Goal: Task Accomplishment & Management: Manage account settings

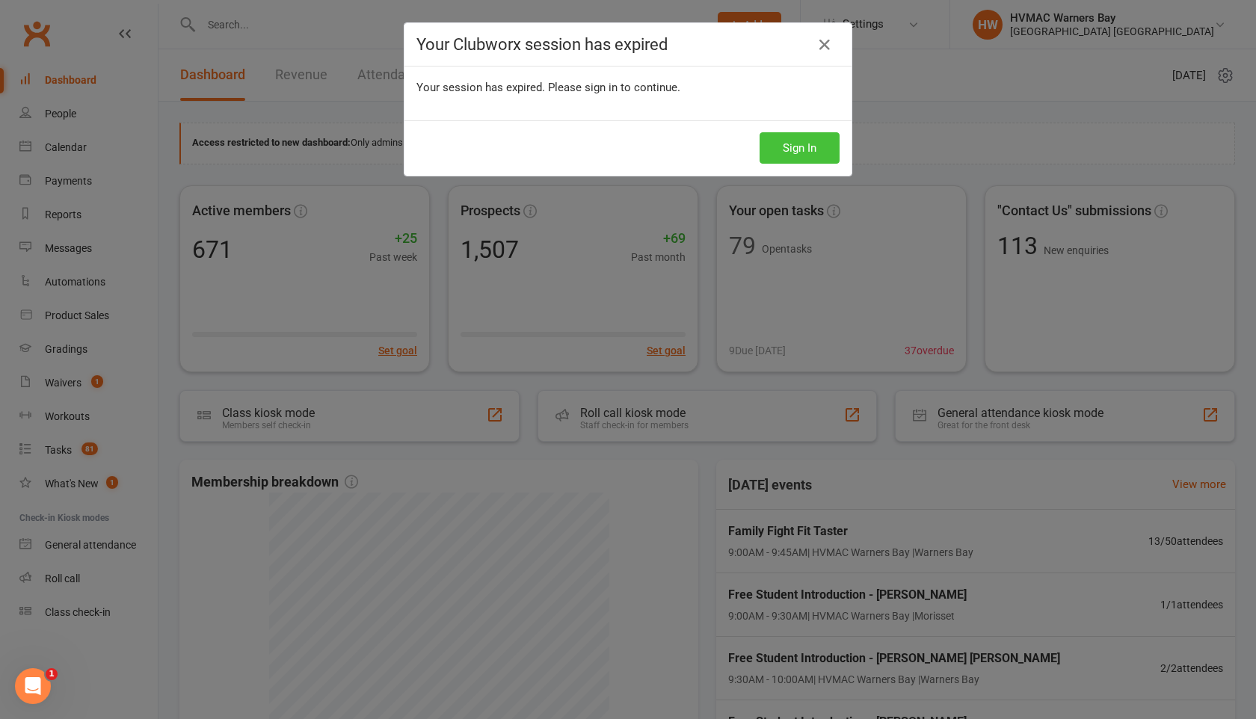
click at [810, 143] on button "Sign In" at bounding box center [799, 147] width 80 height 31
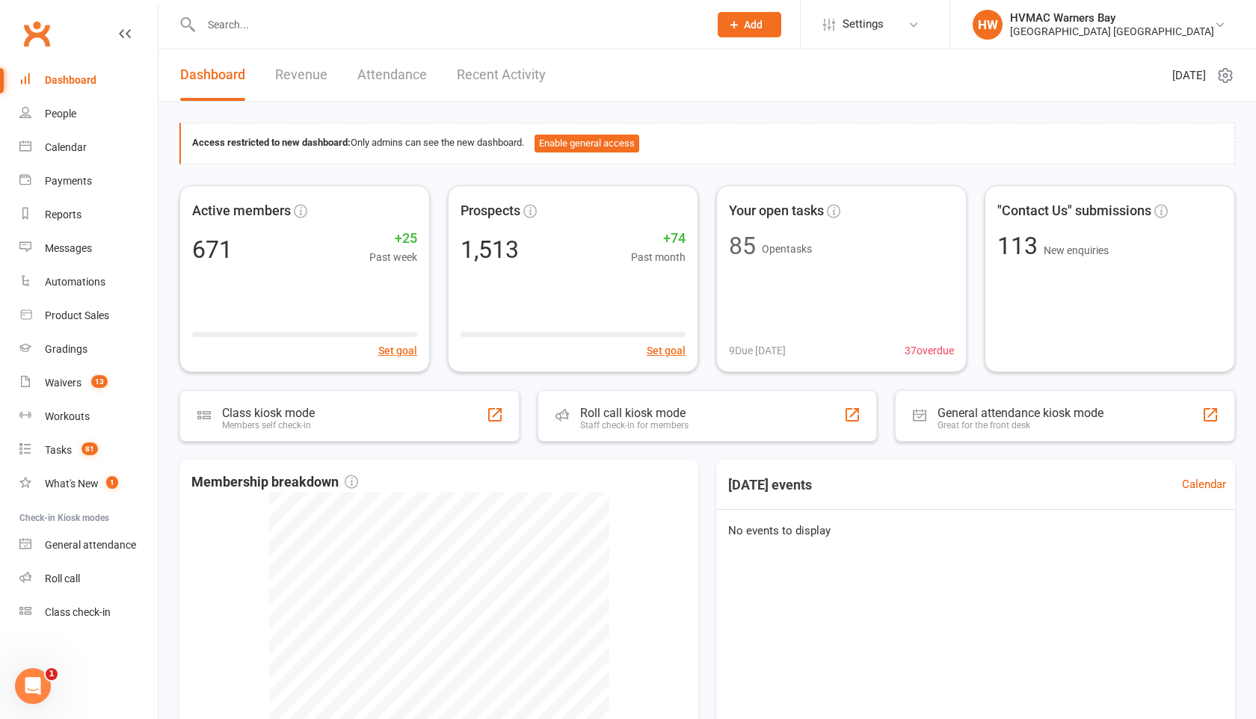
click at [215, 24] on input "text" at bounding box center [448, 24] width 502 height 21
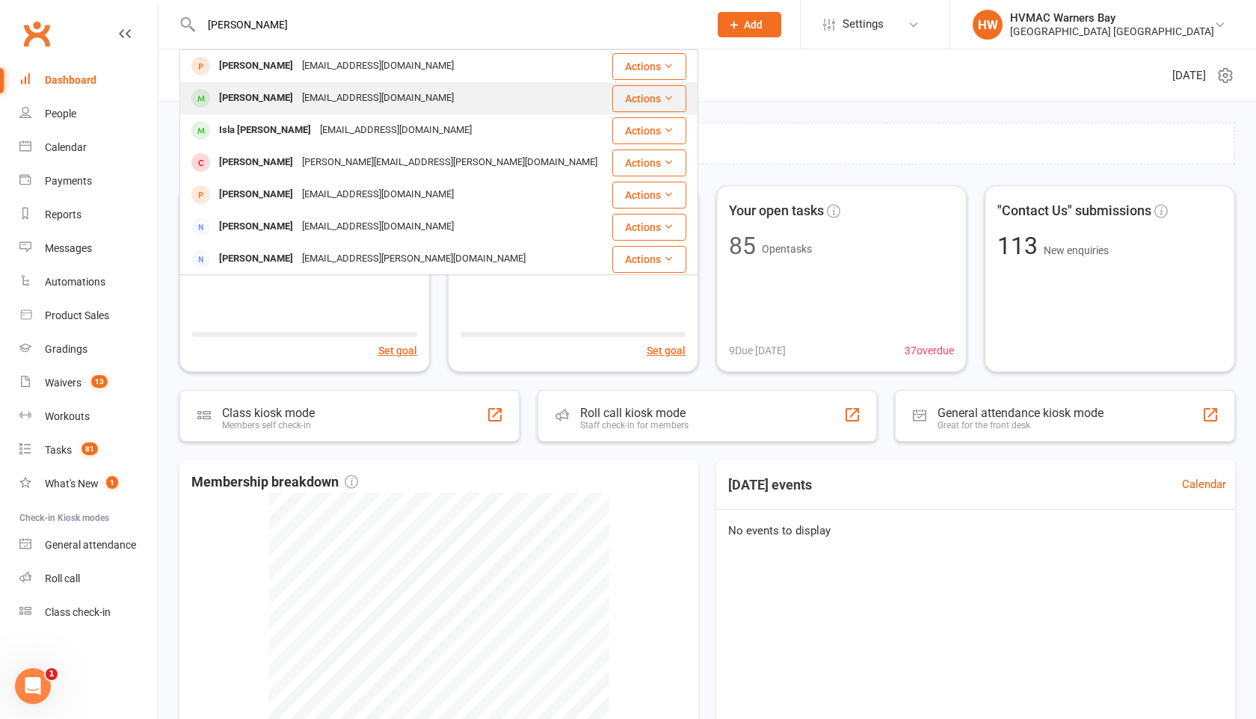
type input "[PERSON_NAME]"
click at [354, 94] on div "[EMAIL_ADDRESS][DOMAIN_NAME]" at bounding box center [377, 98] width 161 height 22
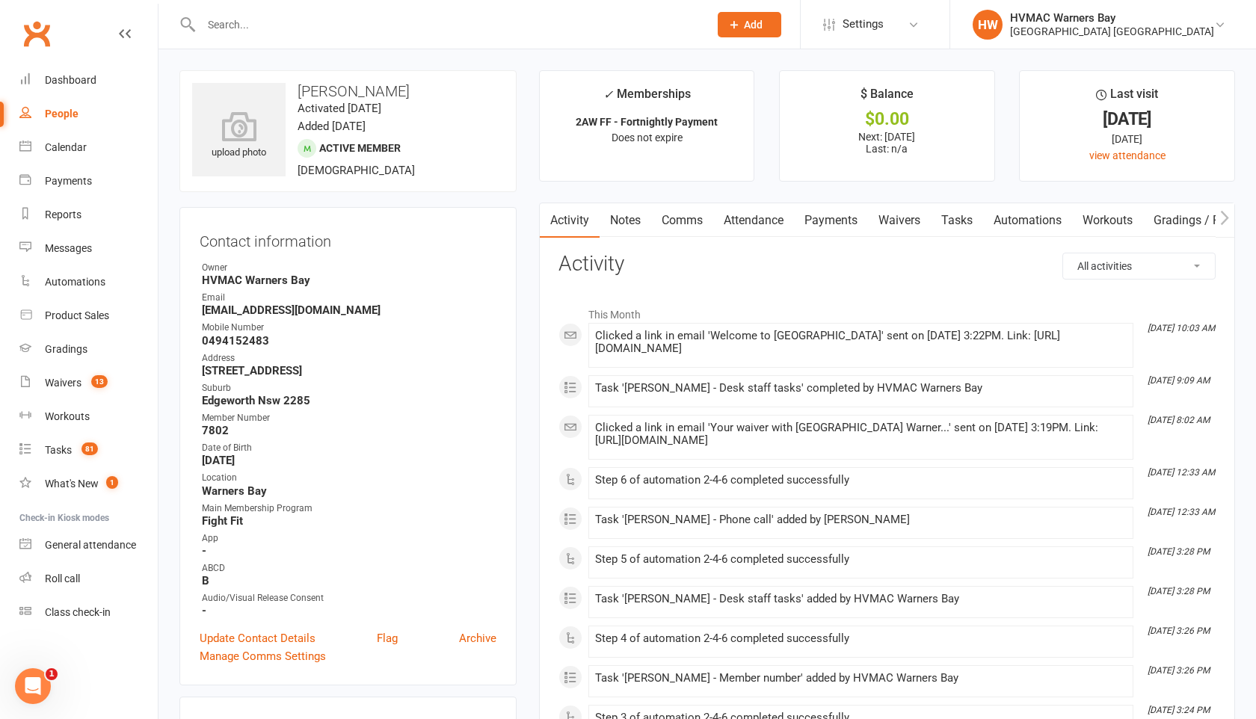
click at [1214, 221] on link "Gradings / Promotions" at bounding box center [1213, 220] width 141 height 34
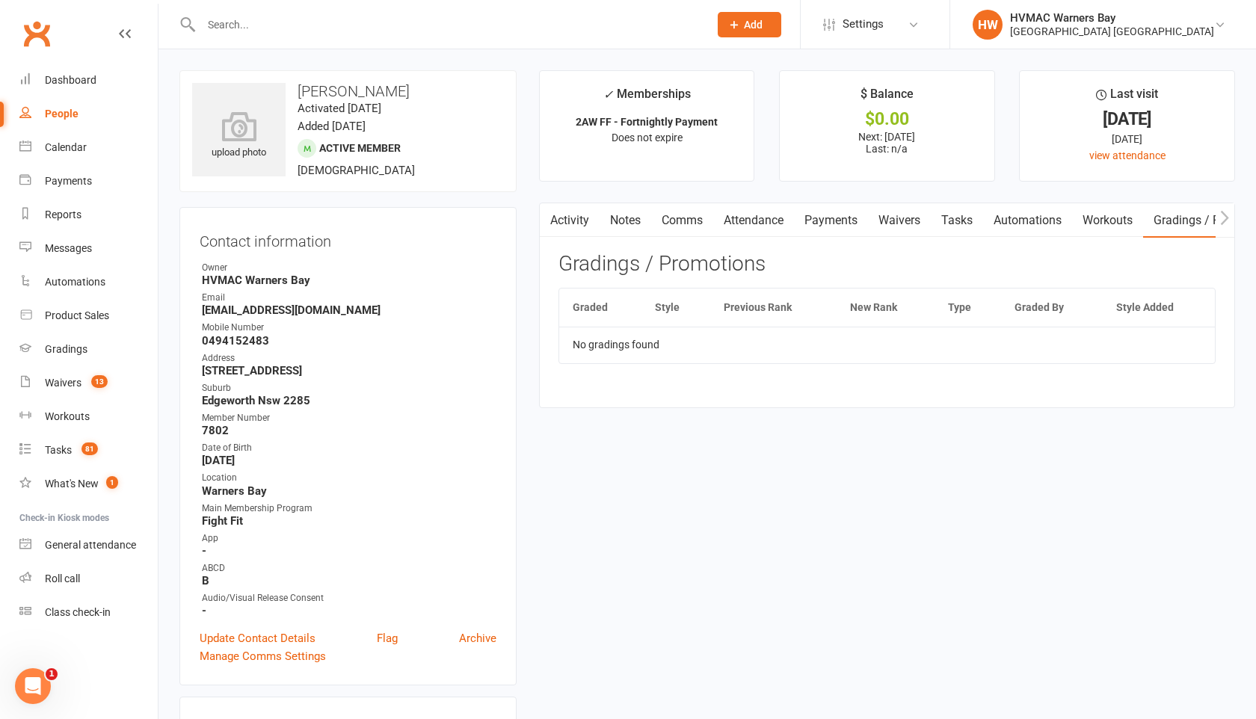
click at [1225, 223] on icon "button" at bounding box center [1224, 218] width 9 height 16
click at [1221, 222] on icon "button" at bounding box center [1224, 218] width 9 height 16
click at [1104, 219] on link "Assessments" at bounding box center [1091, 220] width 91 height 34
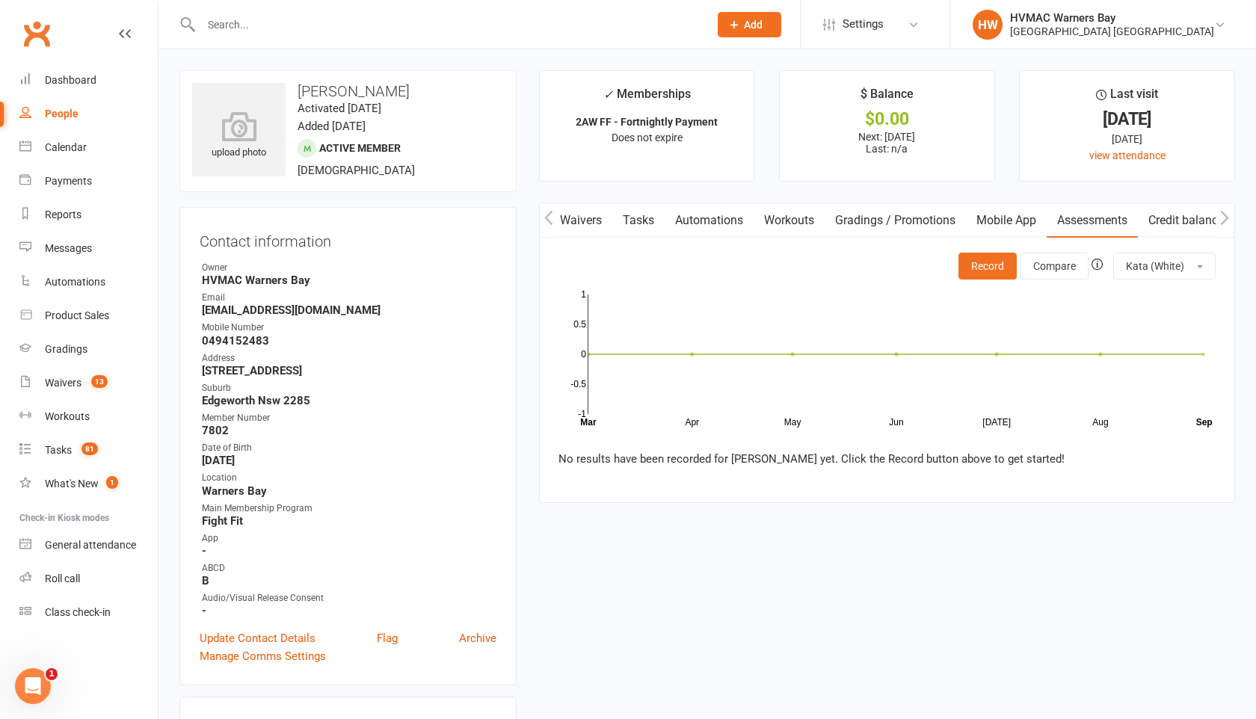
click at [994, 222] on link "Mobile App" at bounding box center [1006, 220] width 81 height 34
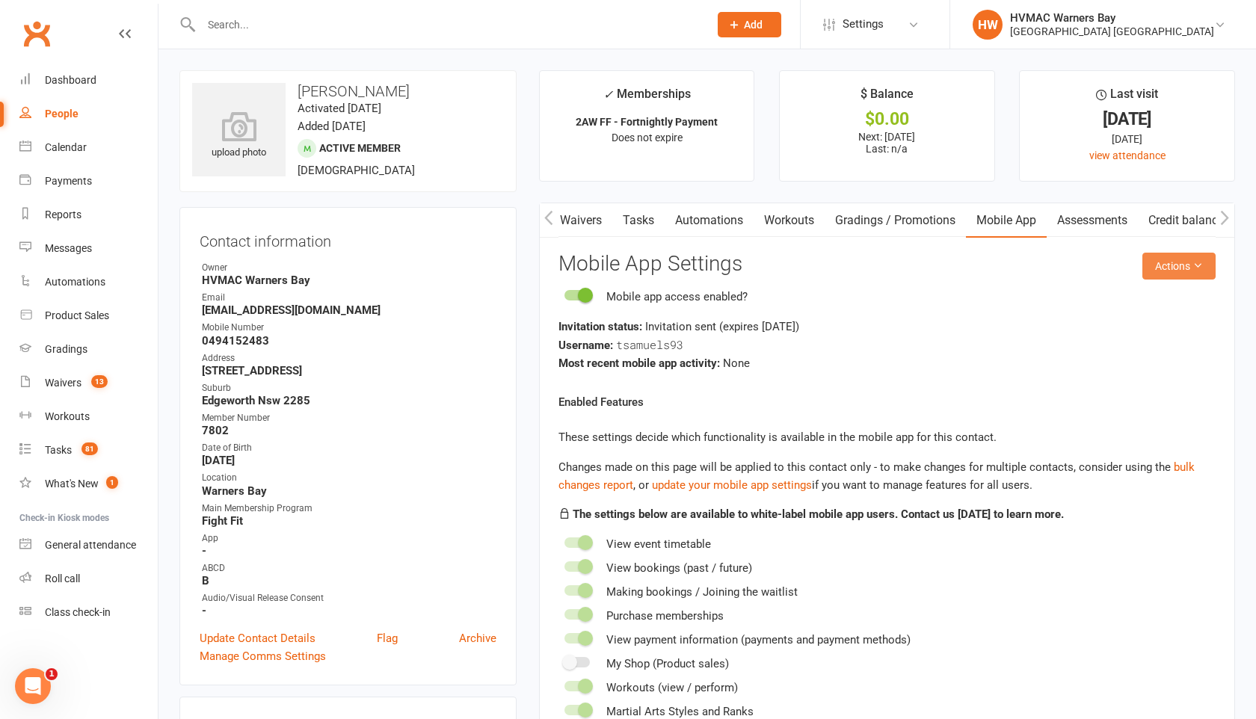
click at [1159, 271] on button "Actions" at bounding box center [1178, 266] width 73 height 27
click at [1138, 297] on link "Send invitation email" at bounding box center [1141, 300] width 148 height 30
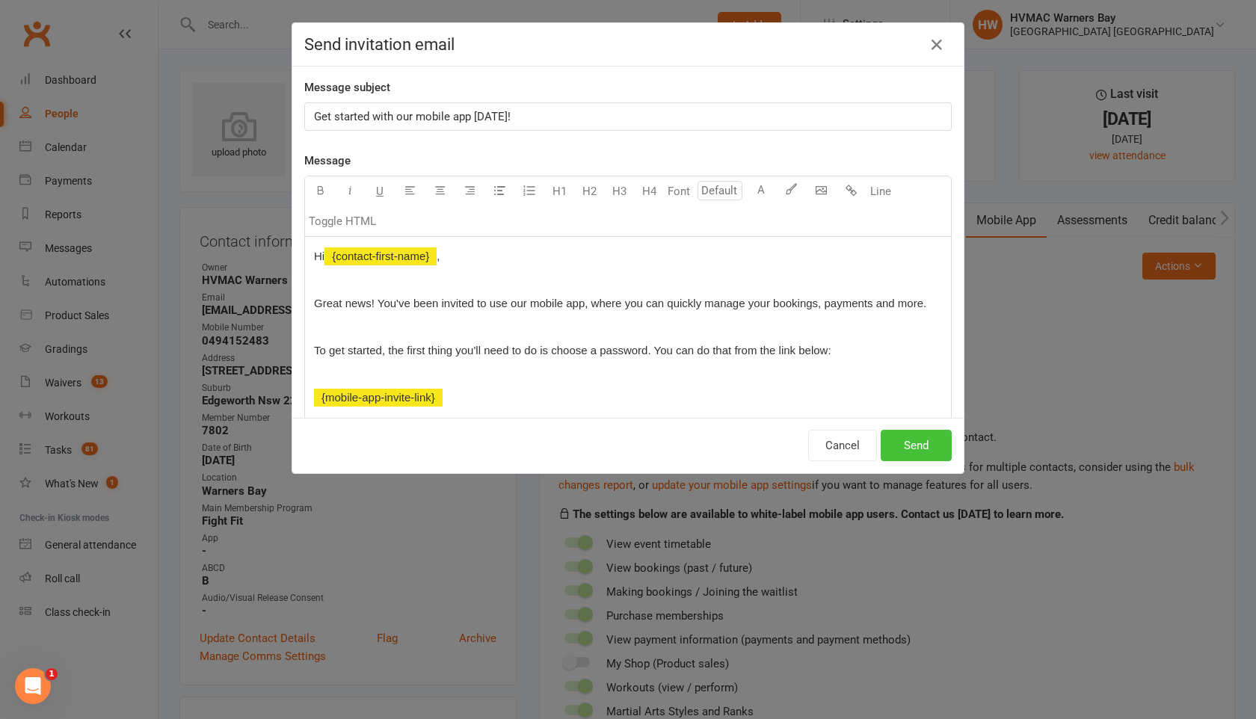
click at [911, 447] on button "Send" at bounding box center [915, 445] width 71 height 31
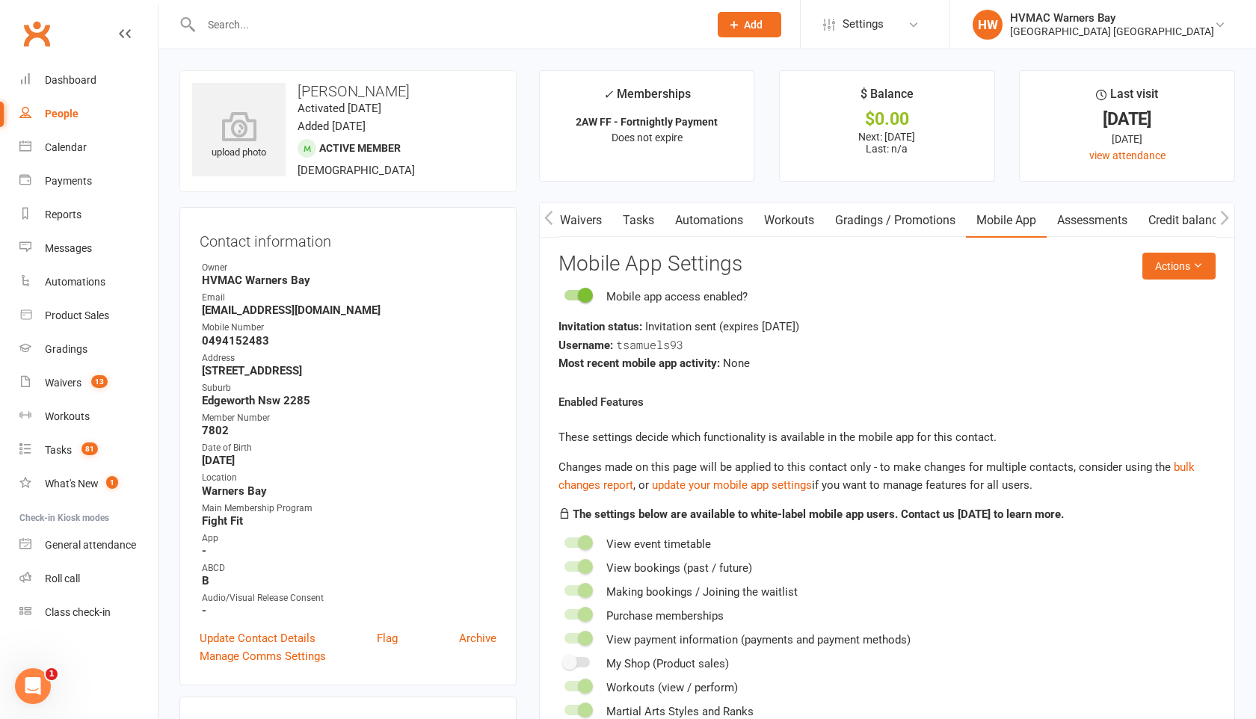
click at [237, 37] on div at bounding box center [438, 24] width 519 height 49
click at [236, 22] on input "text" at bounding box center [448, 24] width 502 height 21
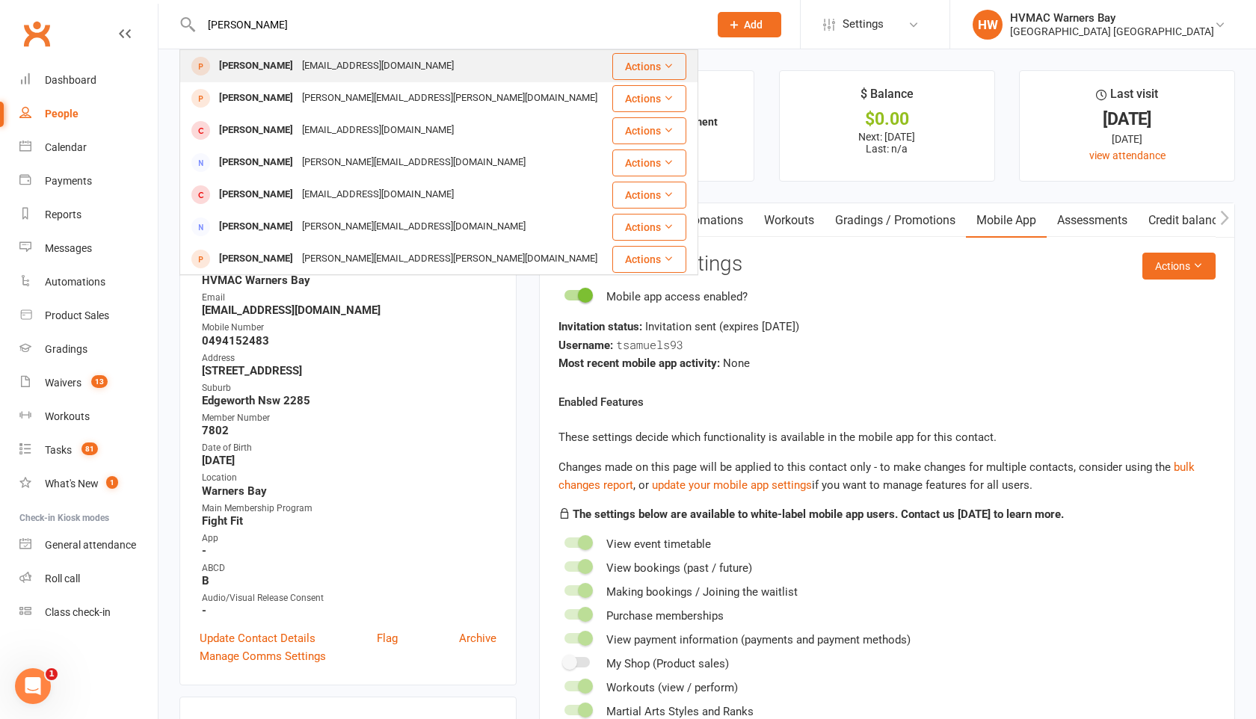
type input "[PERSON_NAME]"
click at [241, 65] on div "[PERSON_NAME]" at bounding box center [256, 66] width 83 height 22
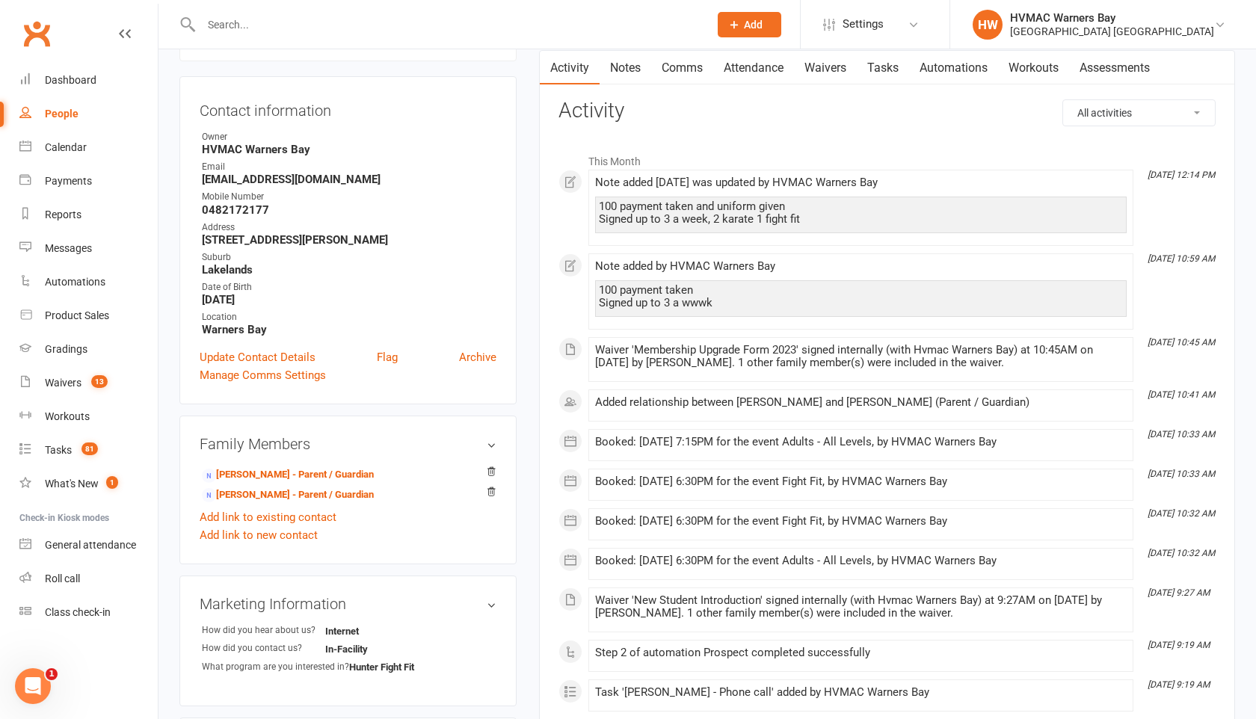
scroll to position [165, 0]
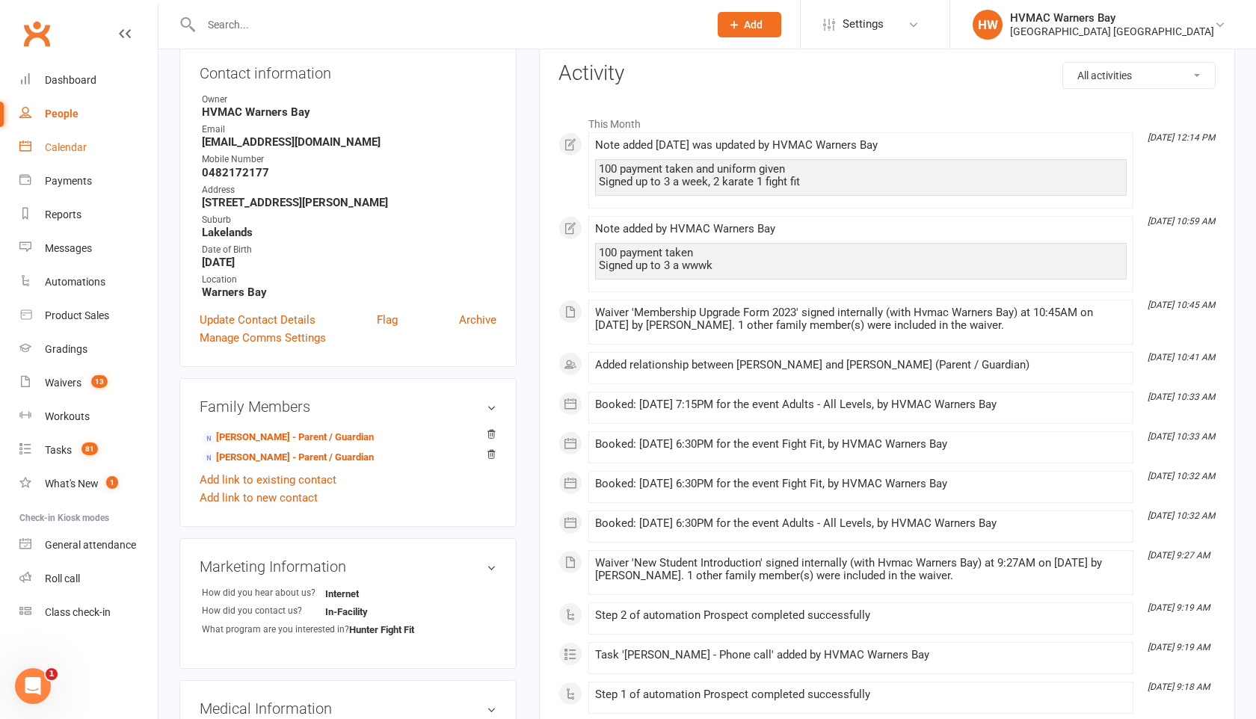
click at [71, 152] on div "Calendar" at bounding box center [66, 147] width 42 height 12
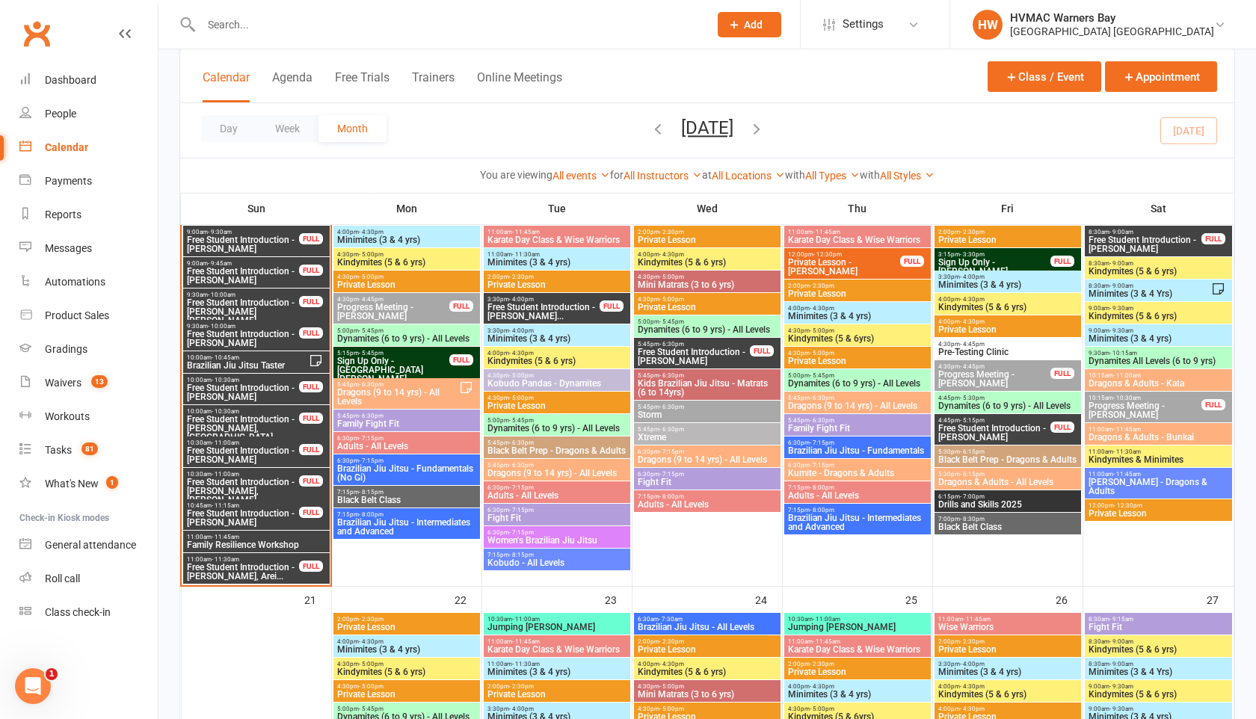
scroll to position [1380, 0]
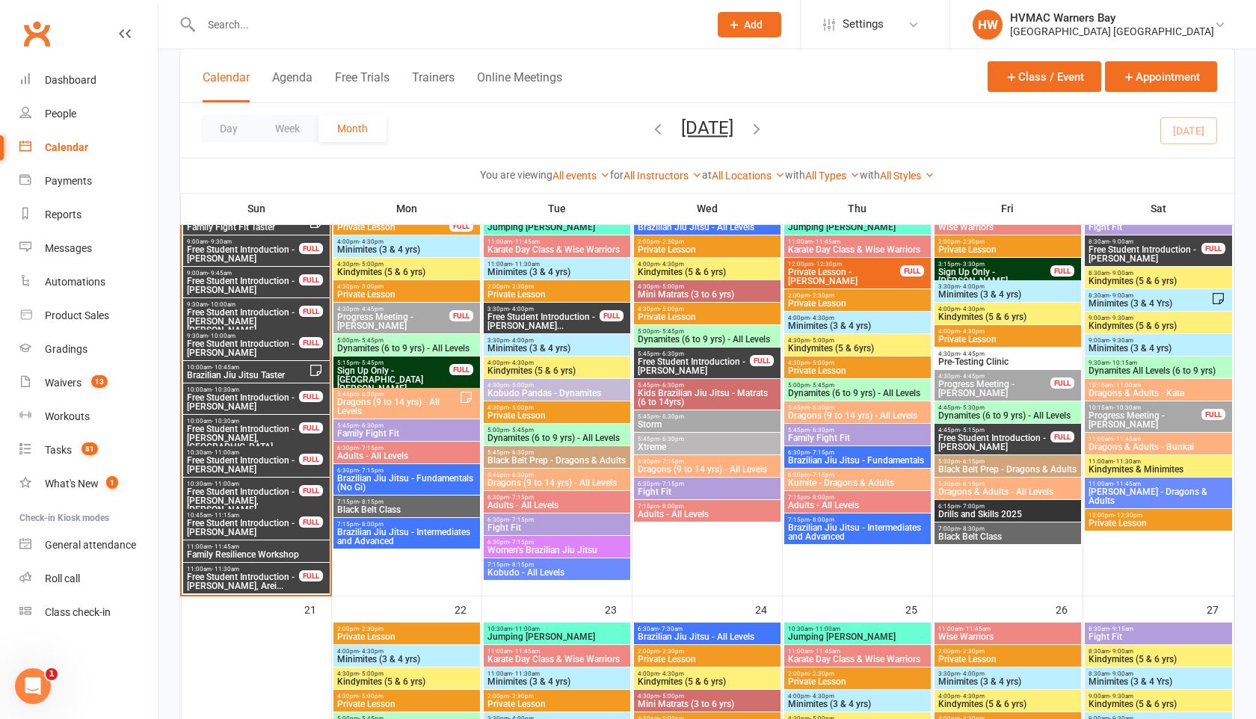
click at [274, 373] on span "Brazilian Jiu Jitsu Taster" at bounding box center [247, 375] width 123 height 9
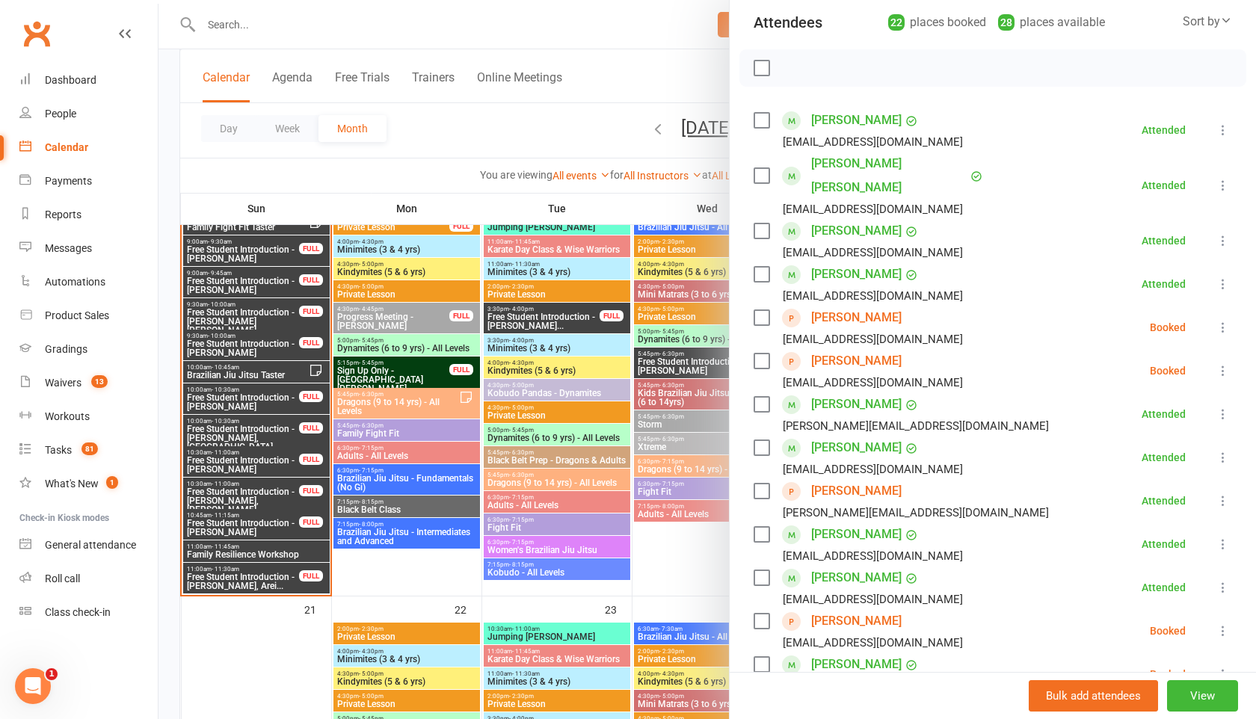
scroll to position [212, 0]
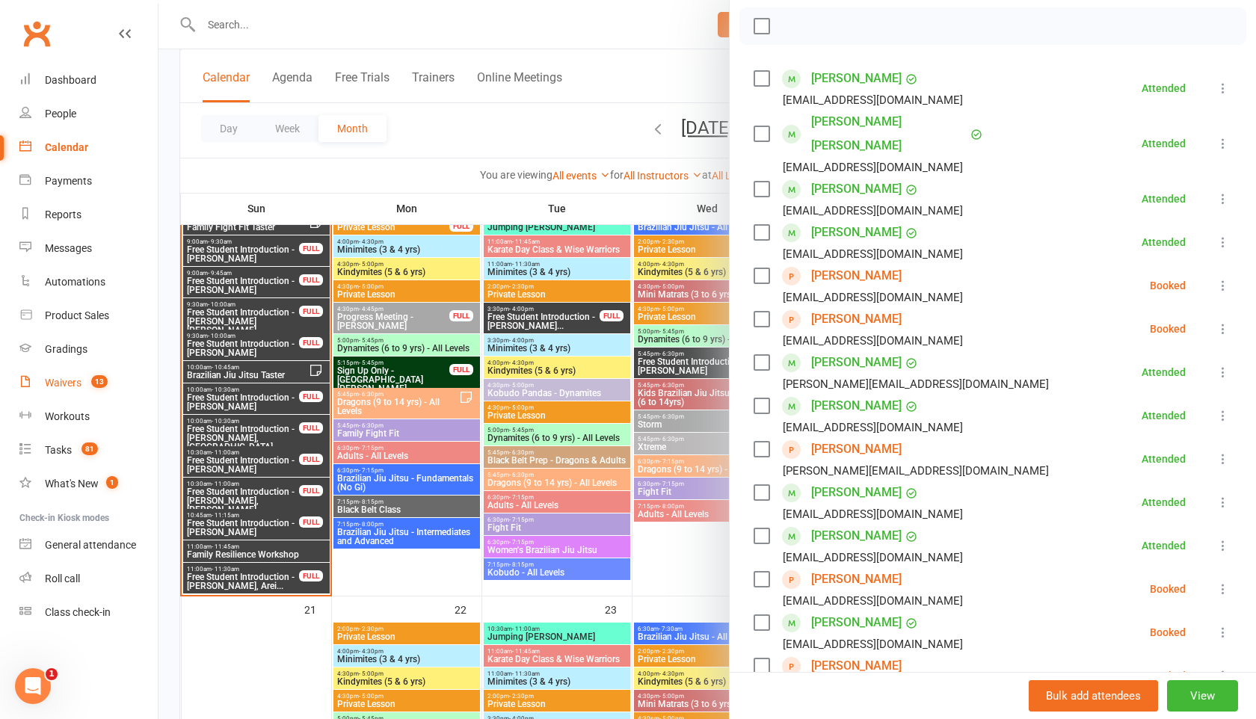
click at [61, 386] on div "Waivers" at bounding box center [63, 383] width 37 height 12
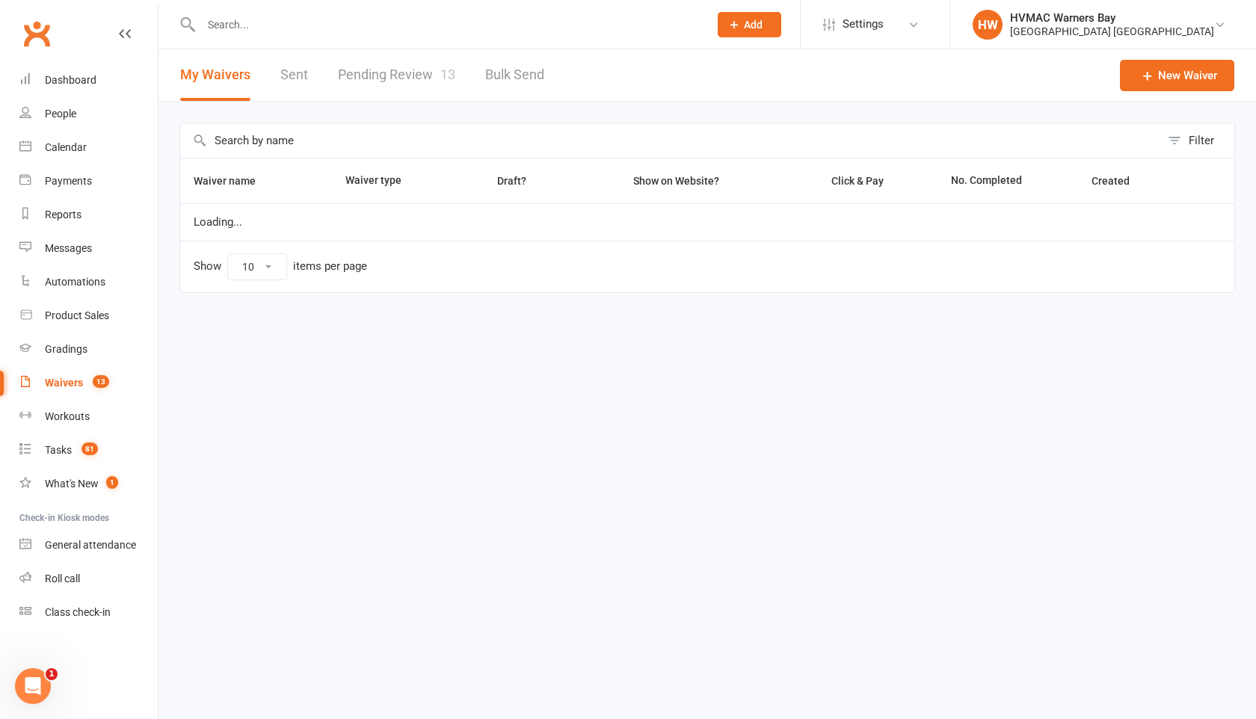
select select "100"
click at [405, 72] on link "Pending Review 13" at bounding box center [396, 75] width 117 height 52
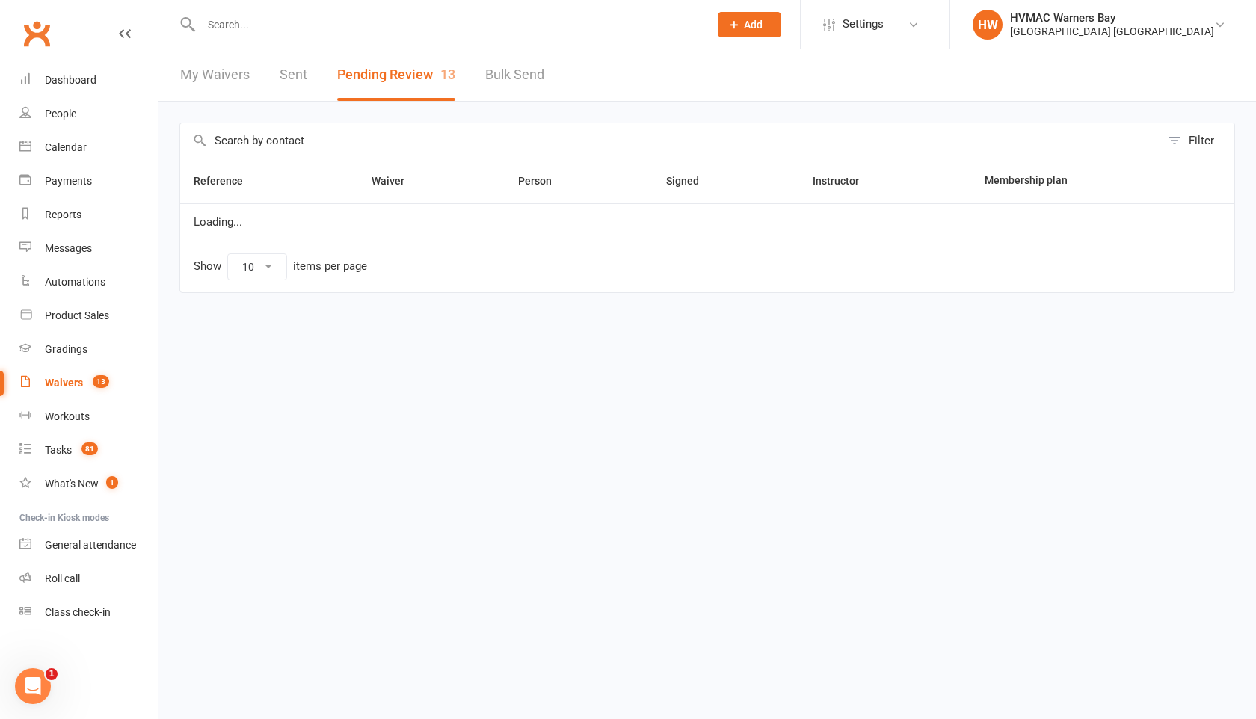
select select "100"
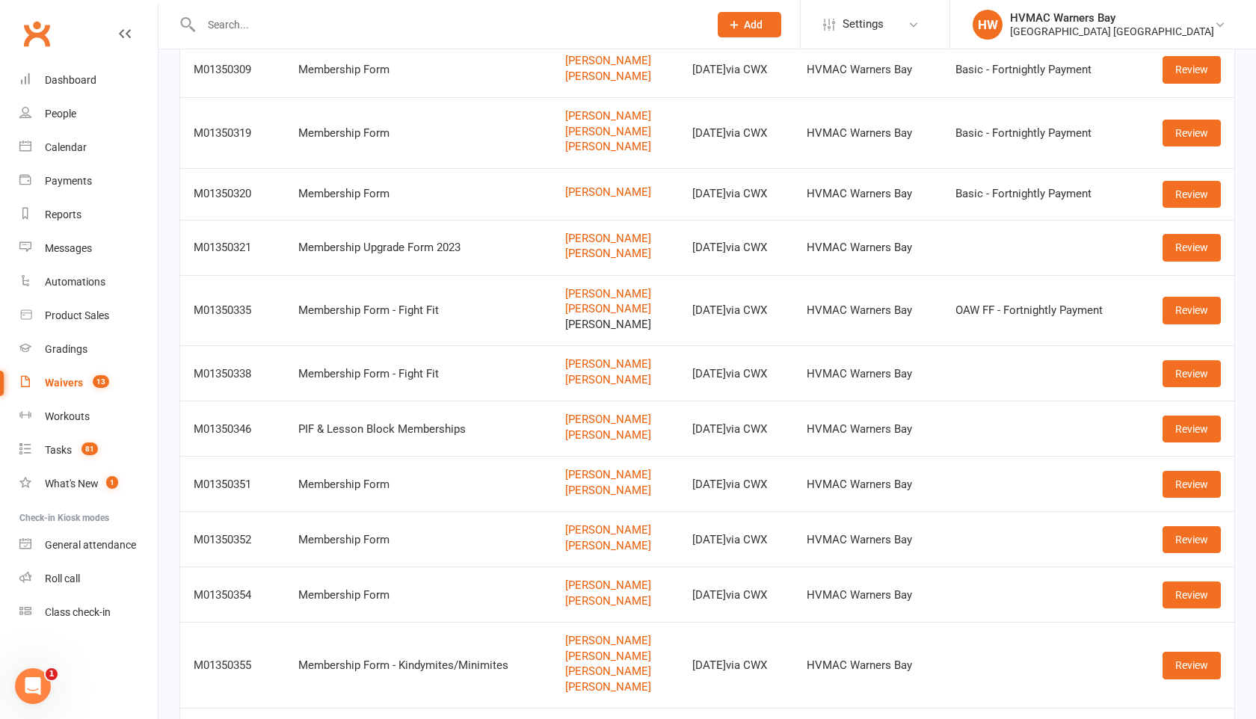
scroll to position [259, 0]
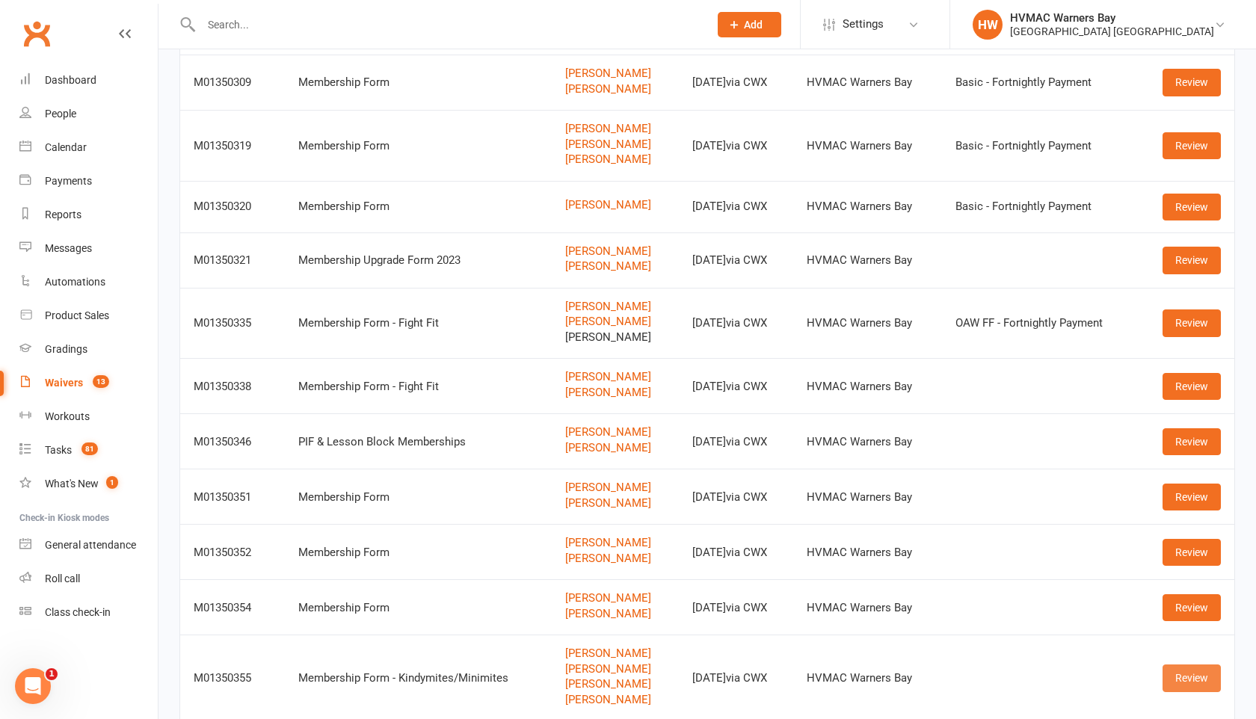
click at [1178, 679] on link "Review" at bounding box center [1191, 677] width 58 height 27
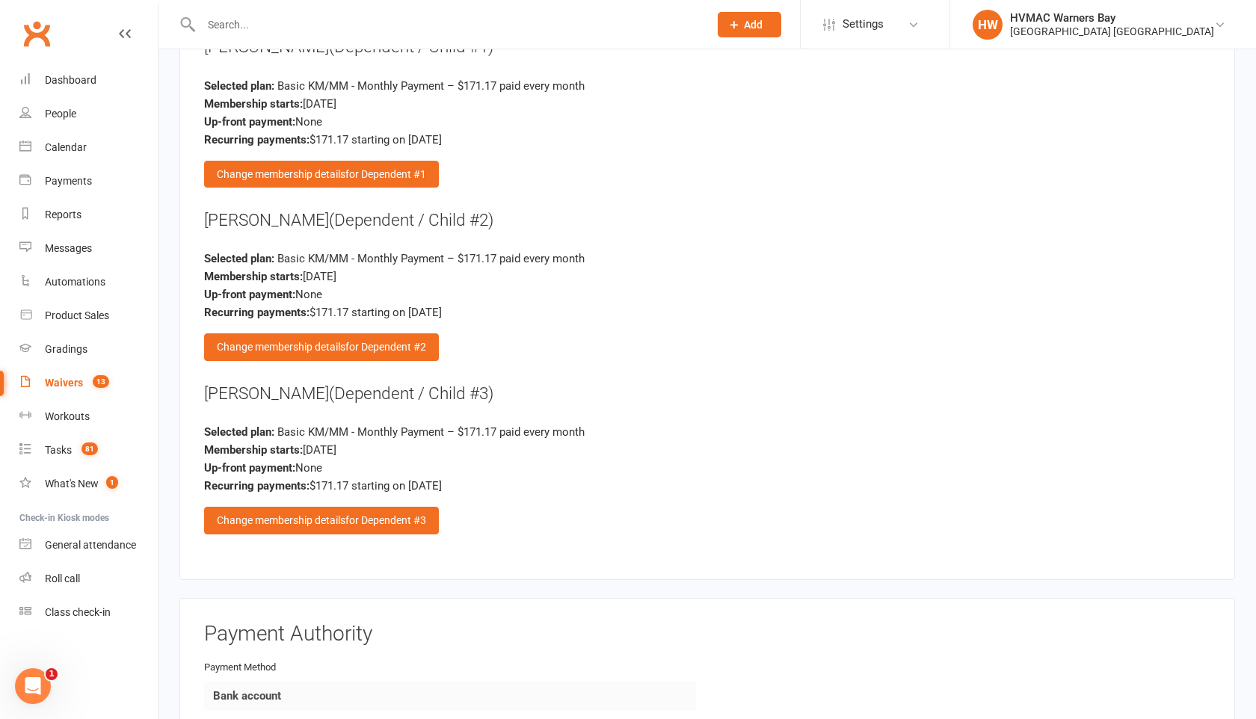
scroll to position [3257, 0]
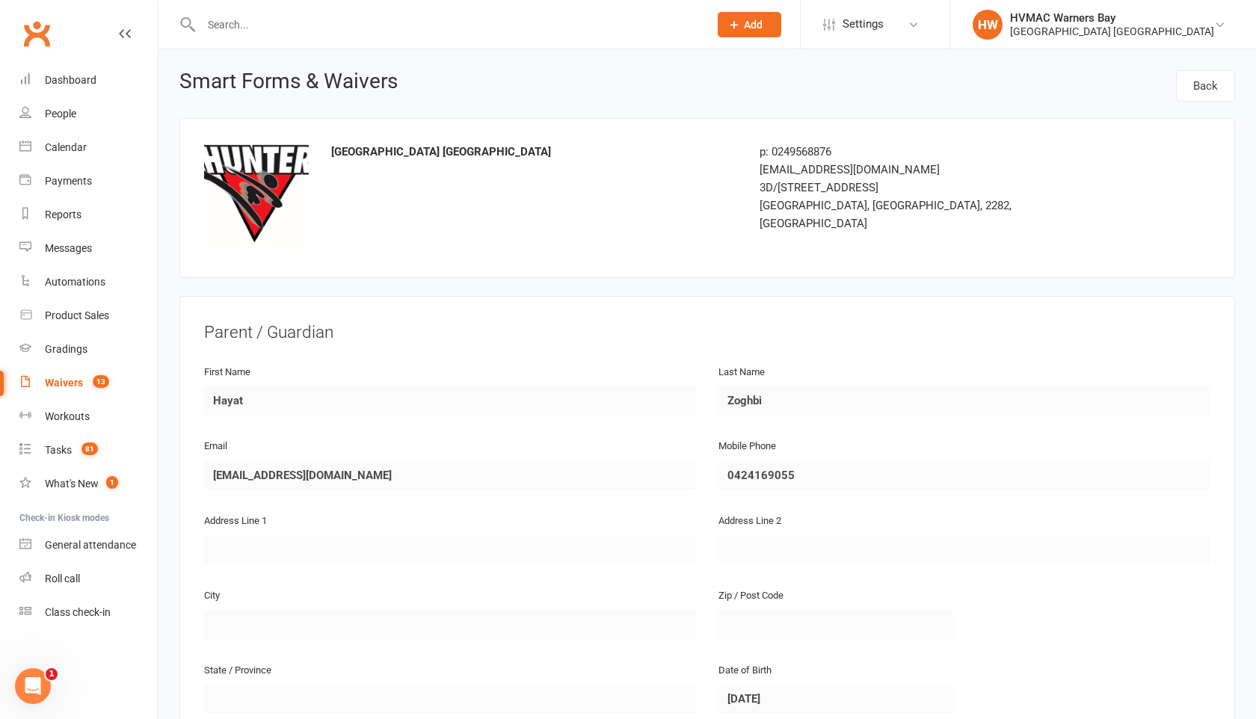
select select "100"
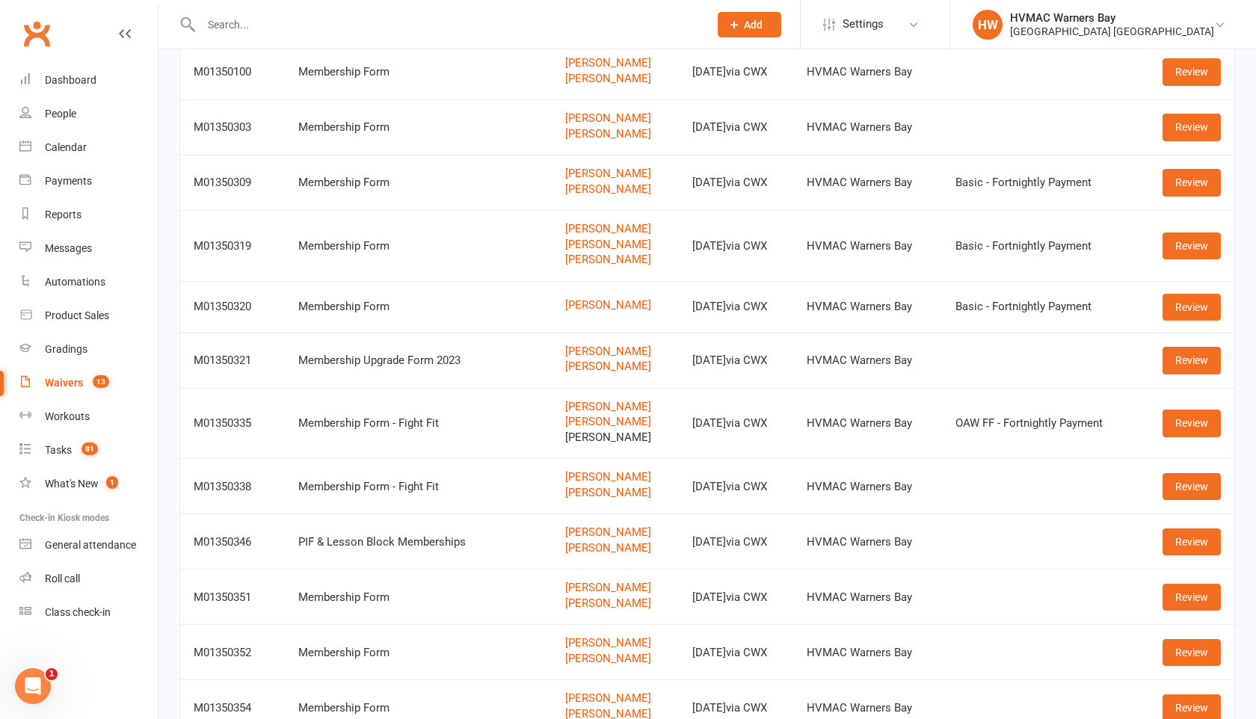
scroll to position [125, 0]
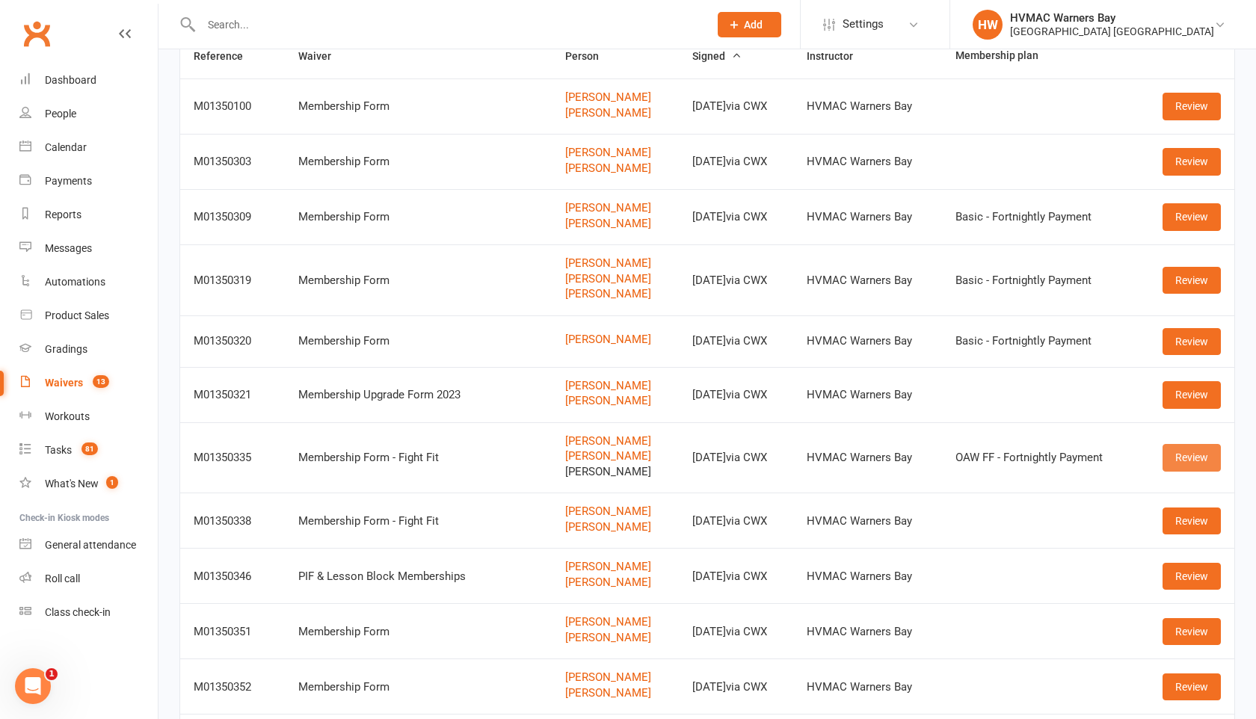
click at [1185, 462] on link "Review" at bounding box center [1191, 457] width 58 height 27
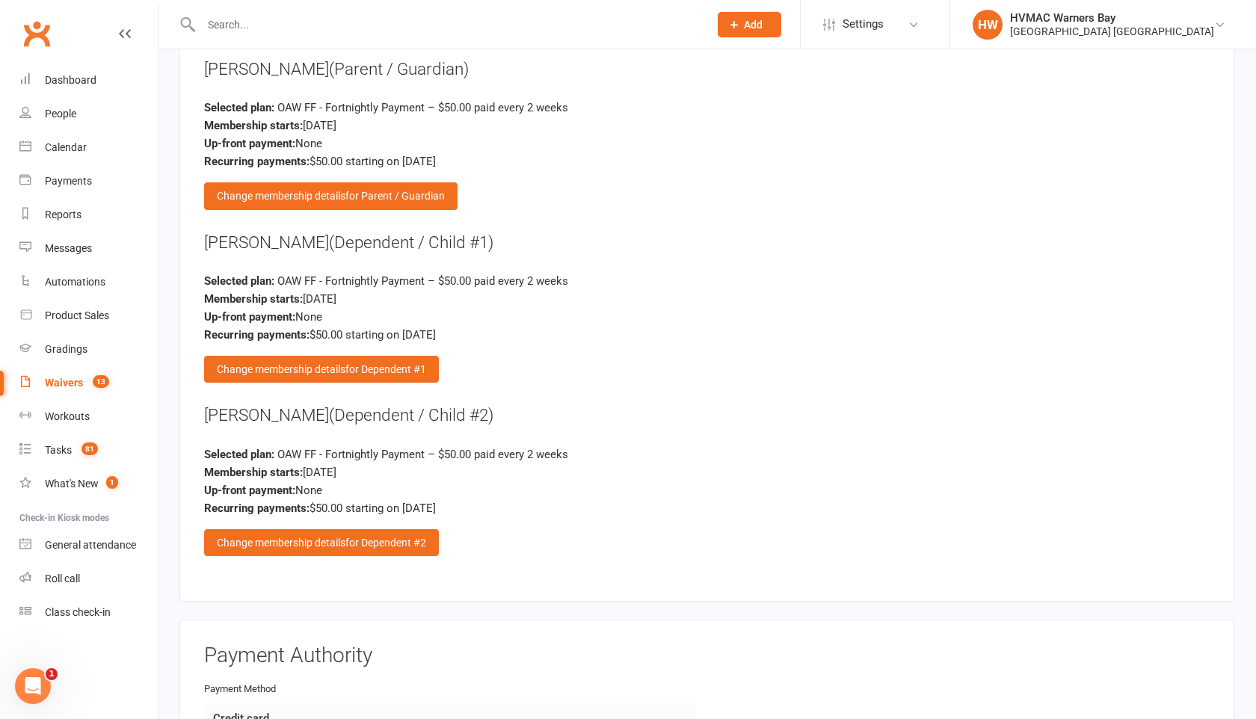
scroll to position [2628, 0]
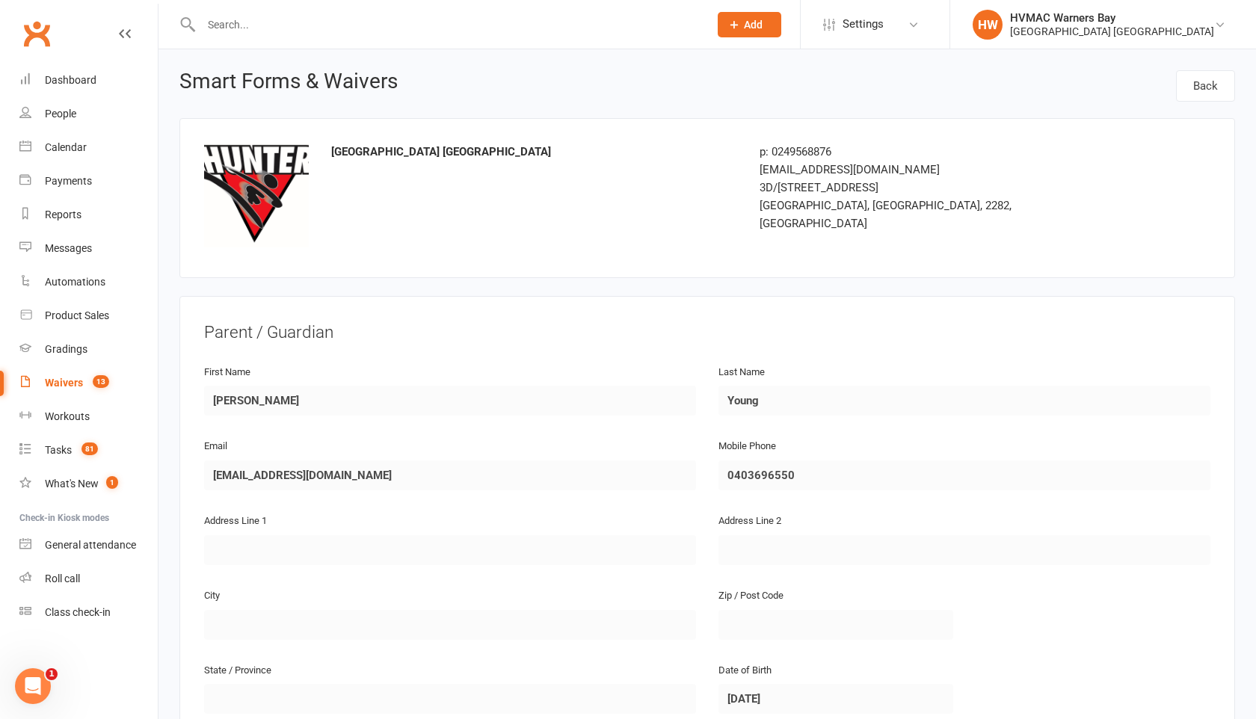
select select "100"
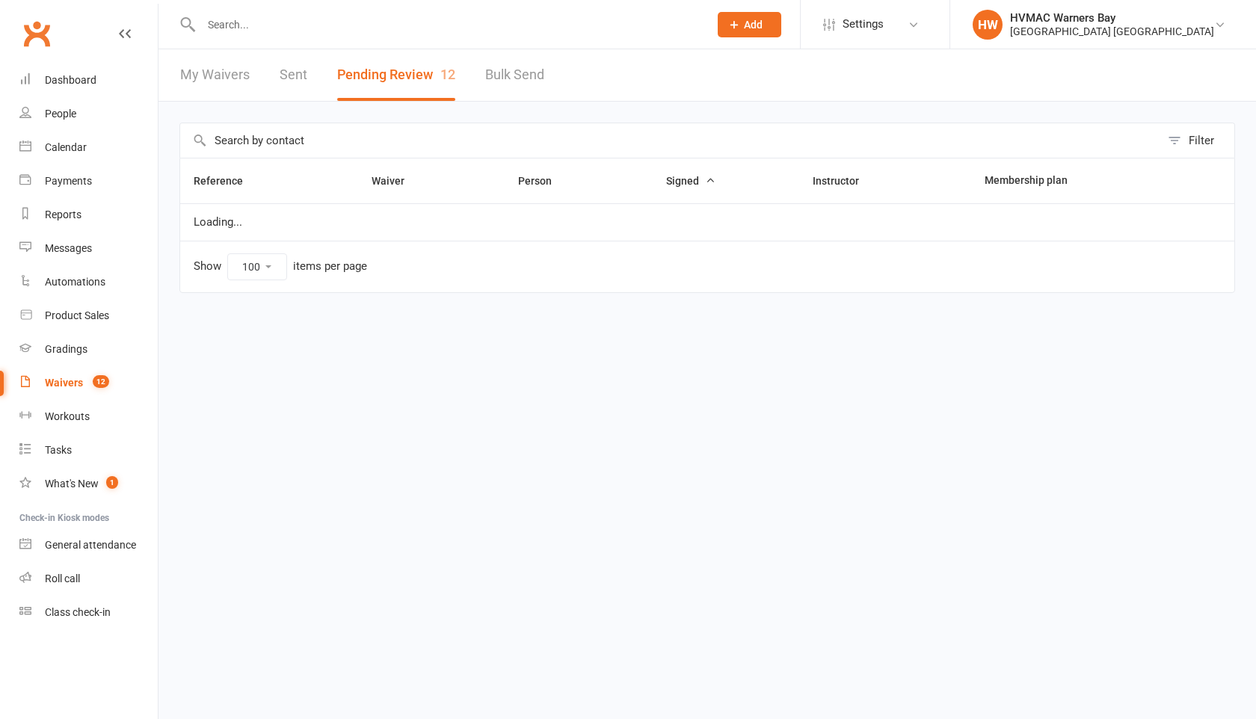
select select "100"
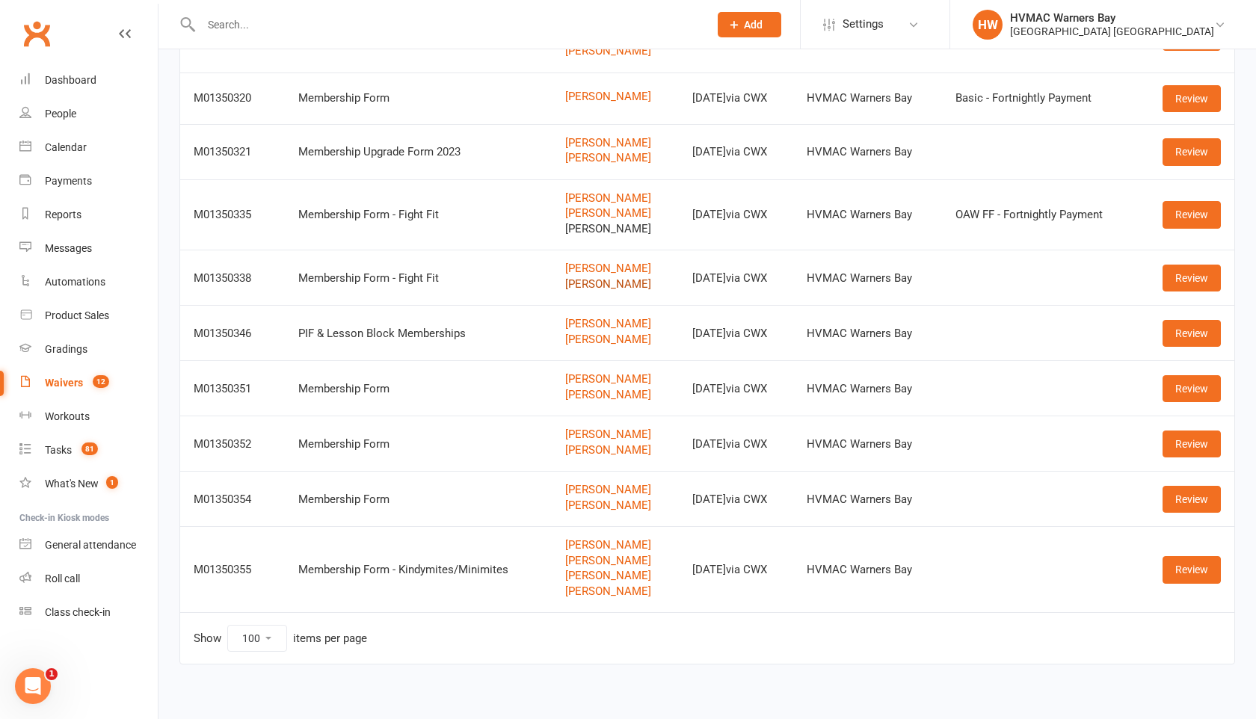
scroll to position [321, 0]
